Goal: Task Accomplishment & Management: Manage account settings

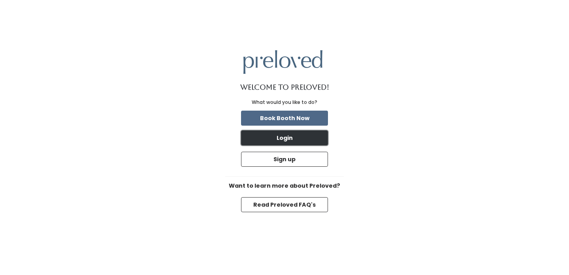
click at [299, 134] on button "Login" at bounding box center [284, 137] width 87 height 15
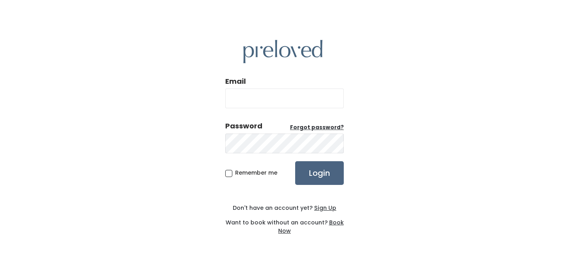
type input "beckmandrea@gmail.com"
click at [306, 169] on input "Login" at bounding box center [319, 173] width 49 height 24
